Goal: Navigation & Orientation: Go to known website

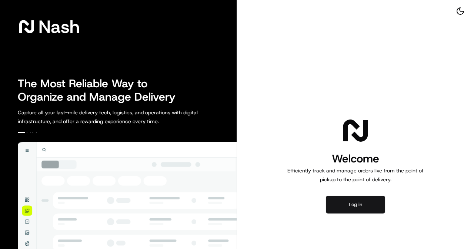
click at [342, 202] on button "Log in" at bounding box center [355, 205] width 59 height 18
